Goal: Check status: Check status

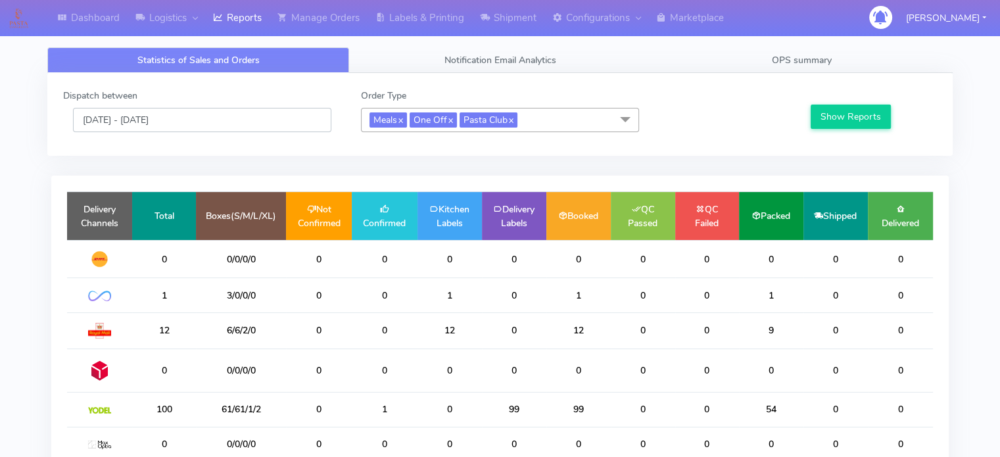
click at [185, 114] on input "[DATE] - [DATE]" at bounding box center [202, 120] width 258 height 24
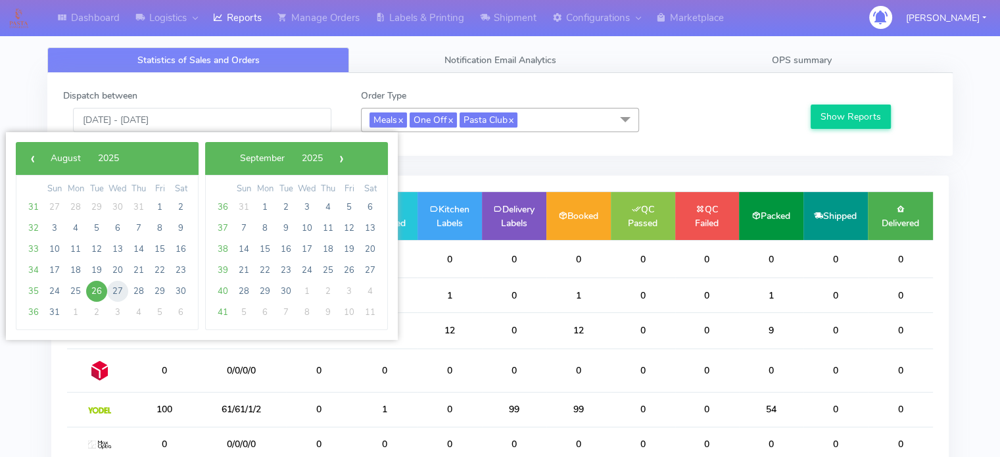
click at [111, 286] on span "27" at bounding box center [117, 291] width 21 height 21
type input "[DATE] - [DATE]"
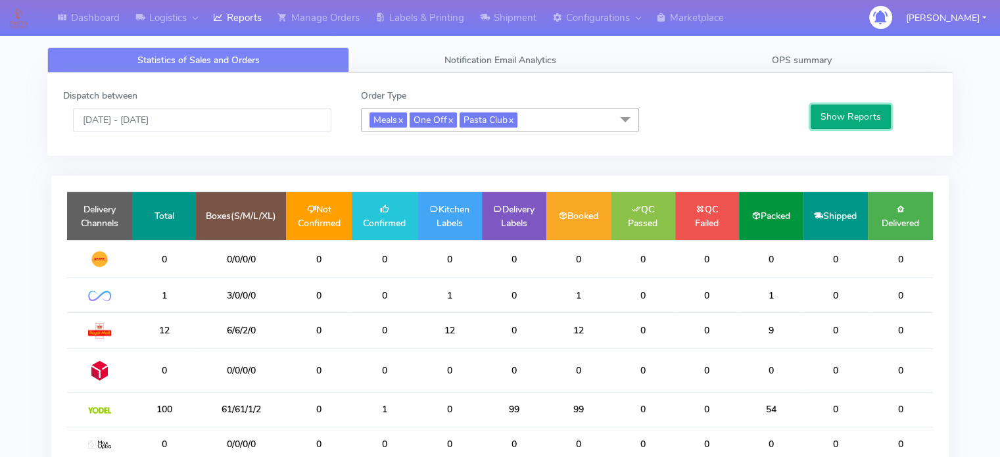
click at [852, 104] on button "Show Reports" at bounding box center [850, 116] width 81 height 24
